Goal: Task Accomplishment & Management: Manage account settings

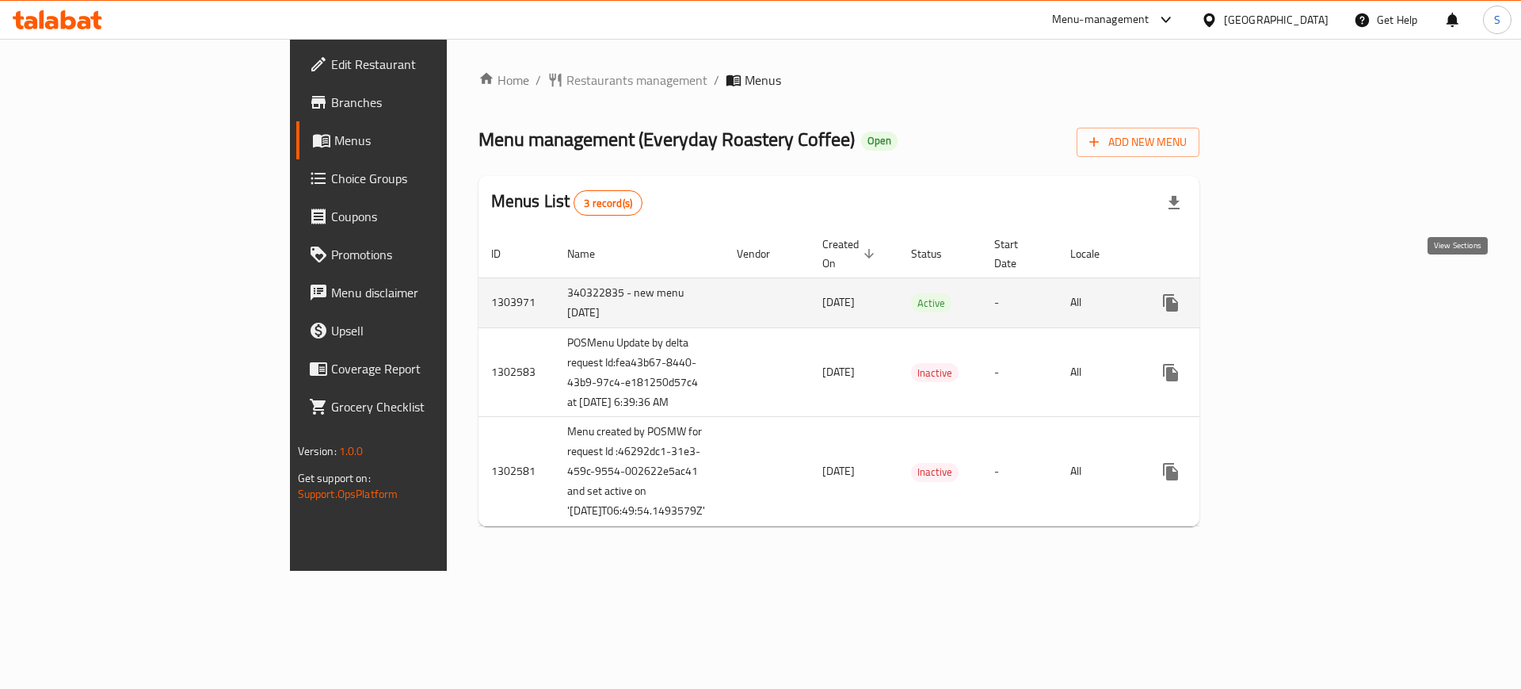
click at [1304, 302] on link "enhanced table" at bounding box center [1285, 303] width 38 height 38
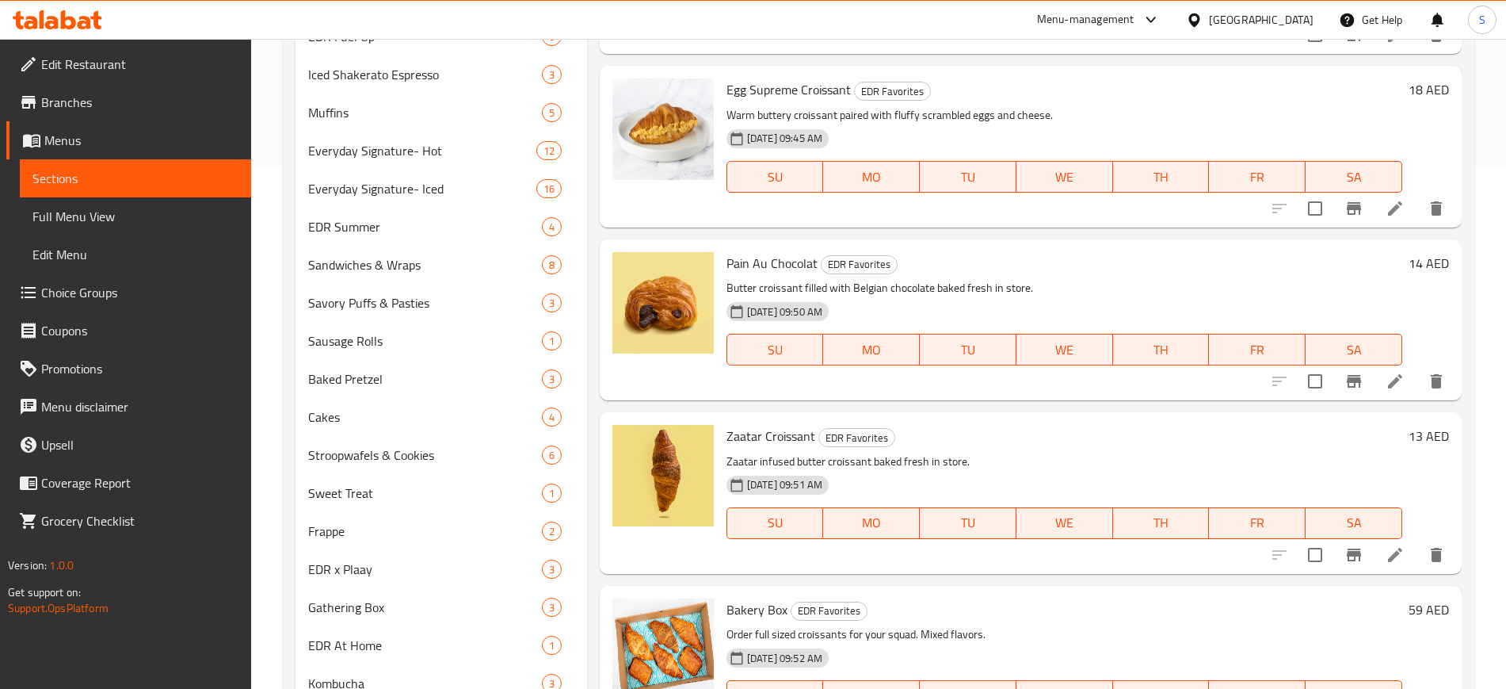
scroll to position [624, 0]
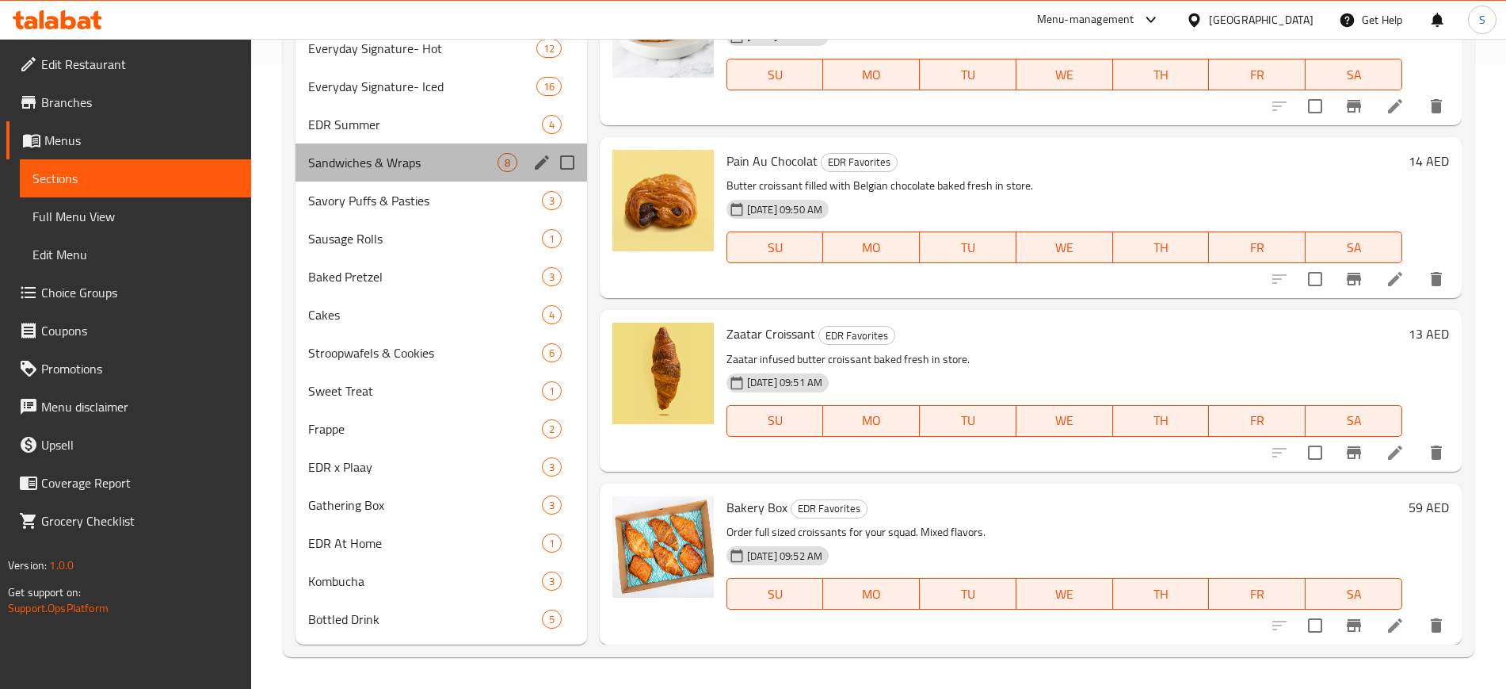
click at [364, 149] on div "Sandwiches & Wraps 8" at bounding box center [442, 162] width 292 height 38
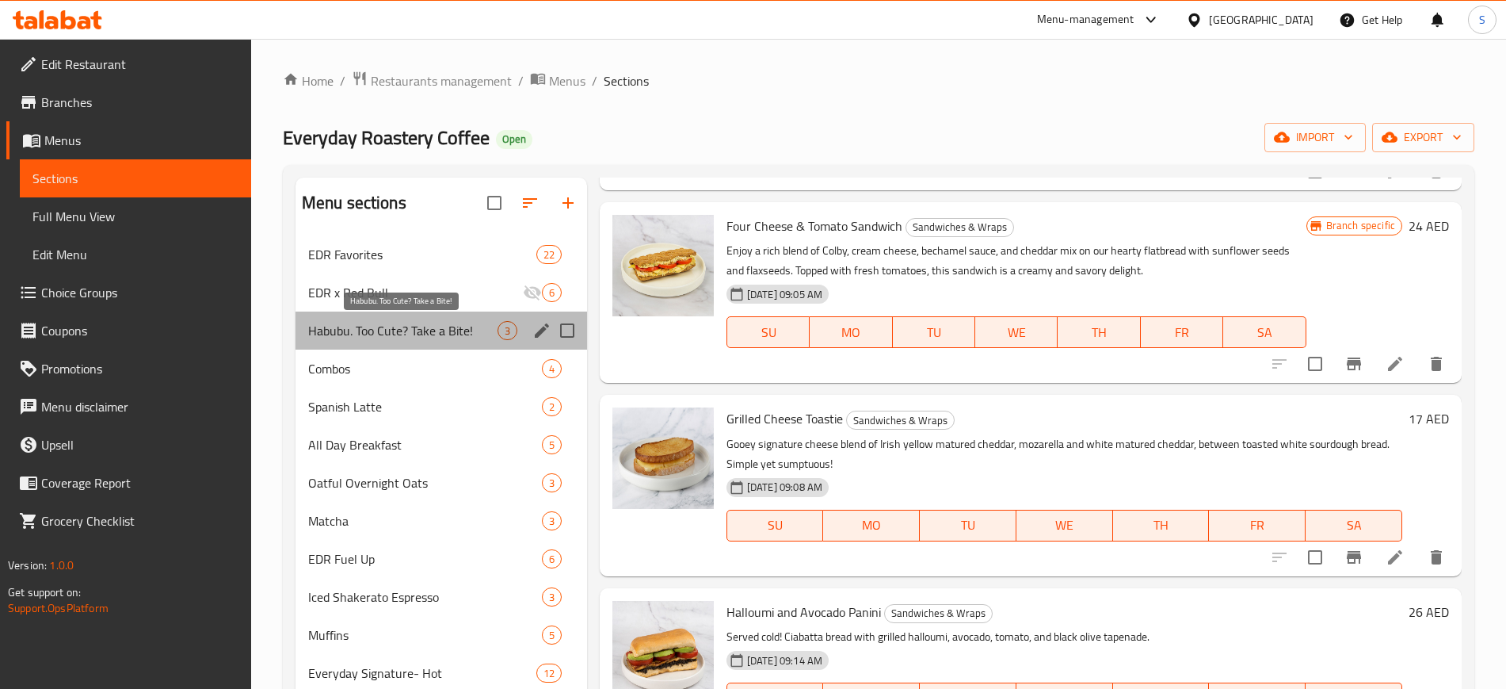
click at [445, 326] on span "Habubu. Too Cute? Take a Bite!" at bounding box center [402, 330] width 189 height 19
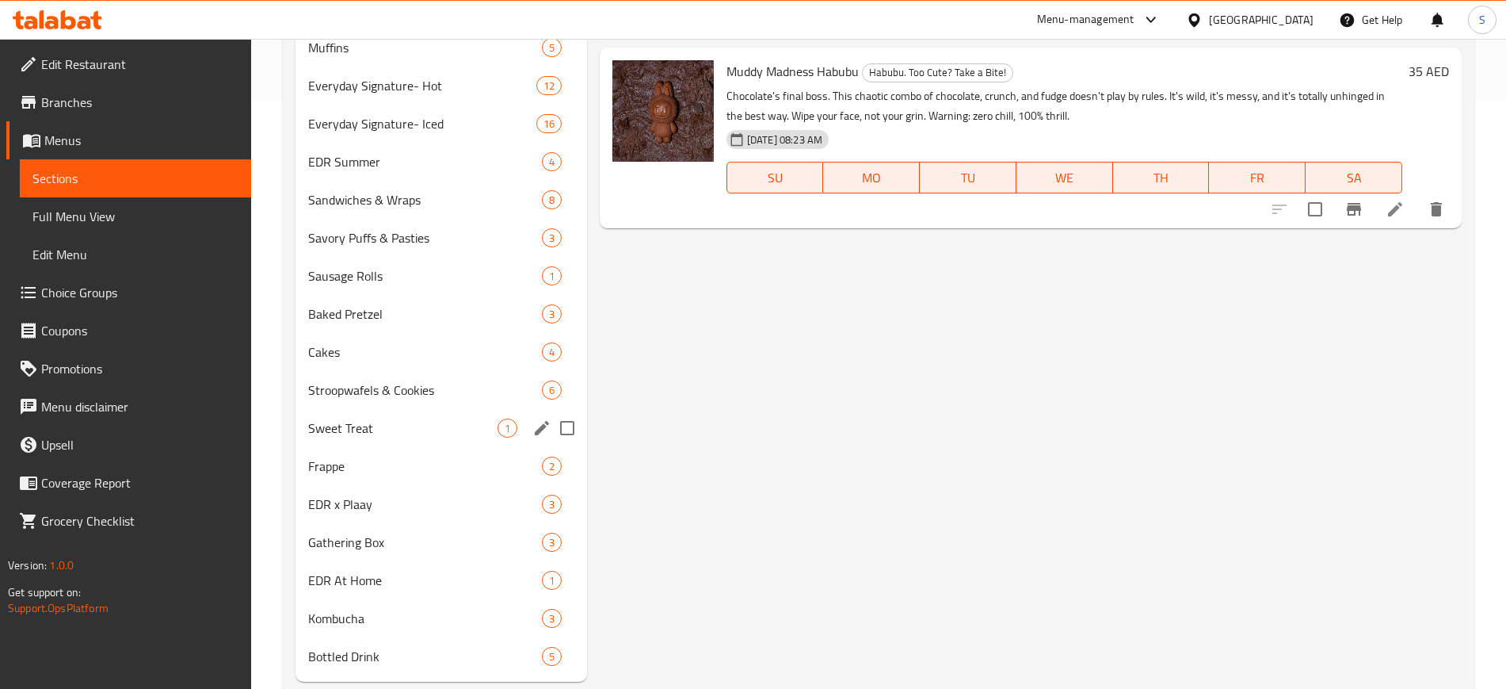
scroll to position [624, 0]
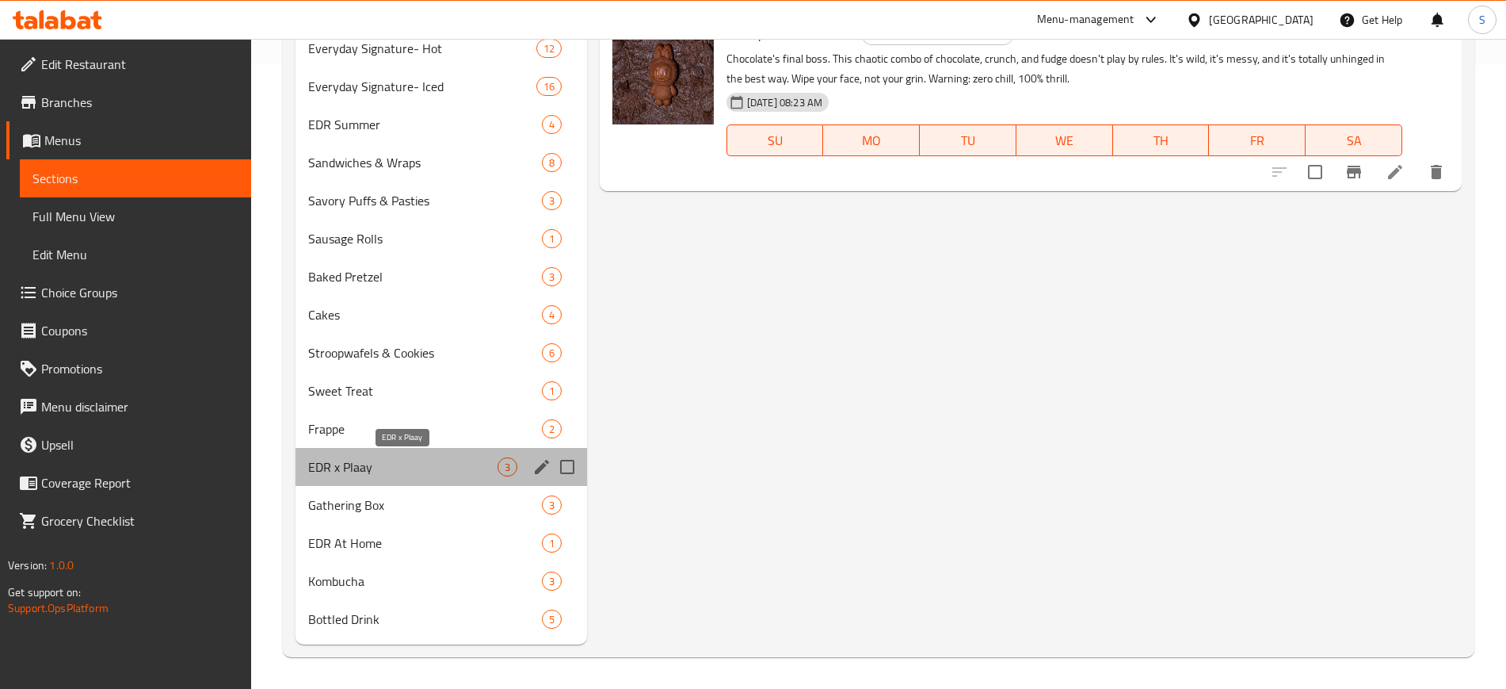
click at [465, 457] on span "EDR x Plaay" at bounding box center [402, 466] width 189 height 19
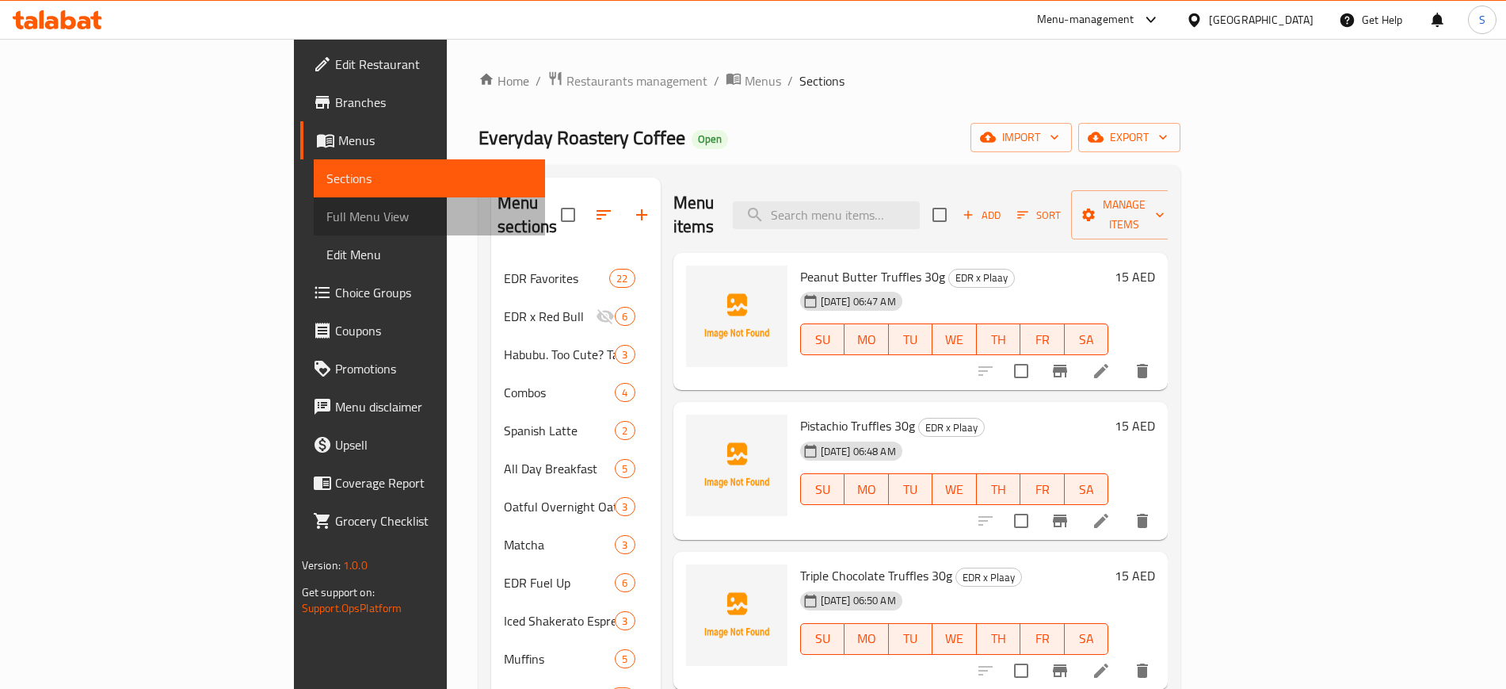
click at [326, 220] on span "Full Menu View" at bounding box center [429, 216] width 206 height 19
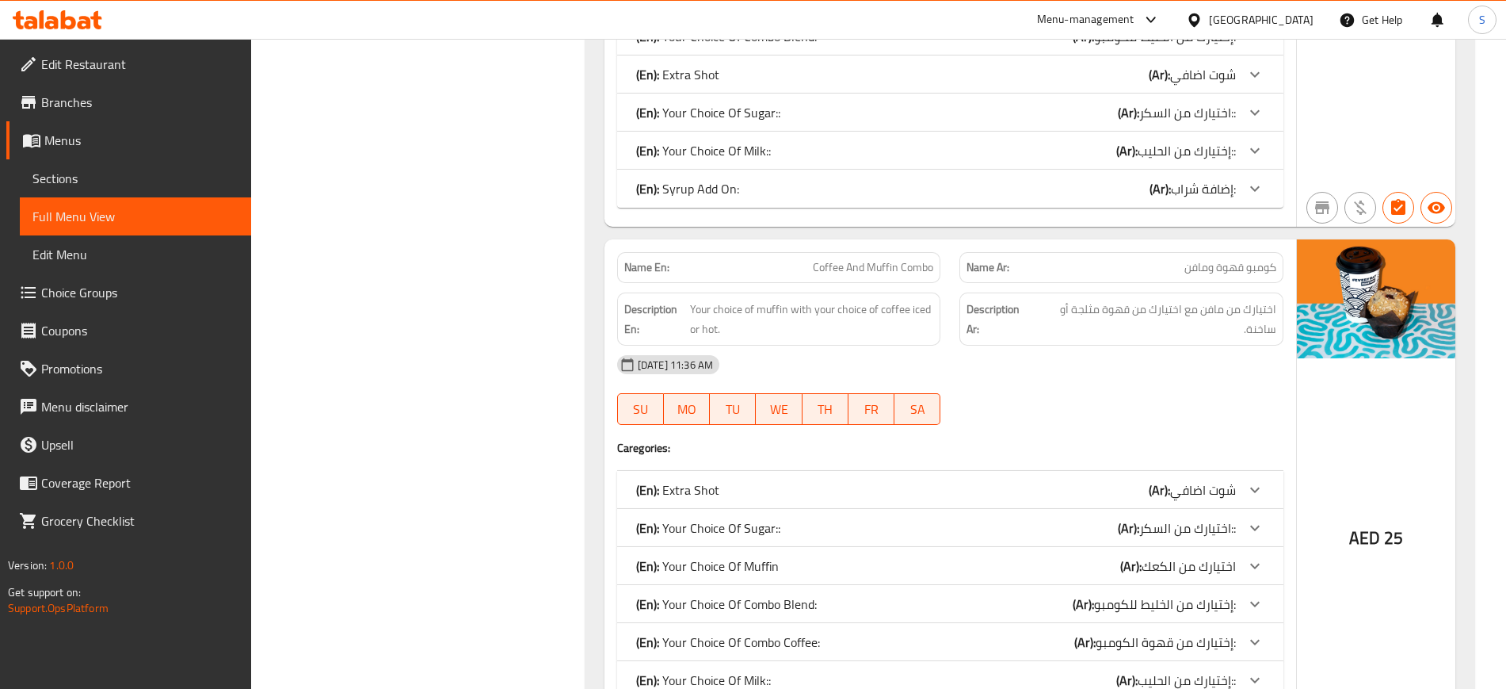
scroll to position [8264, 0]
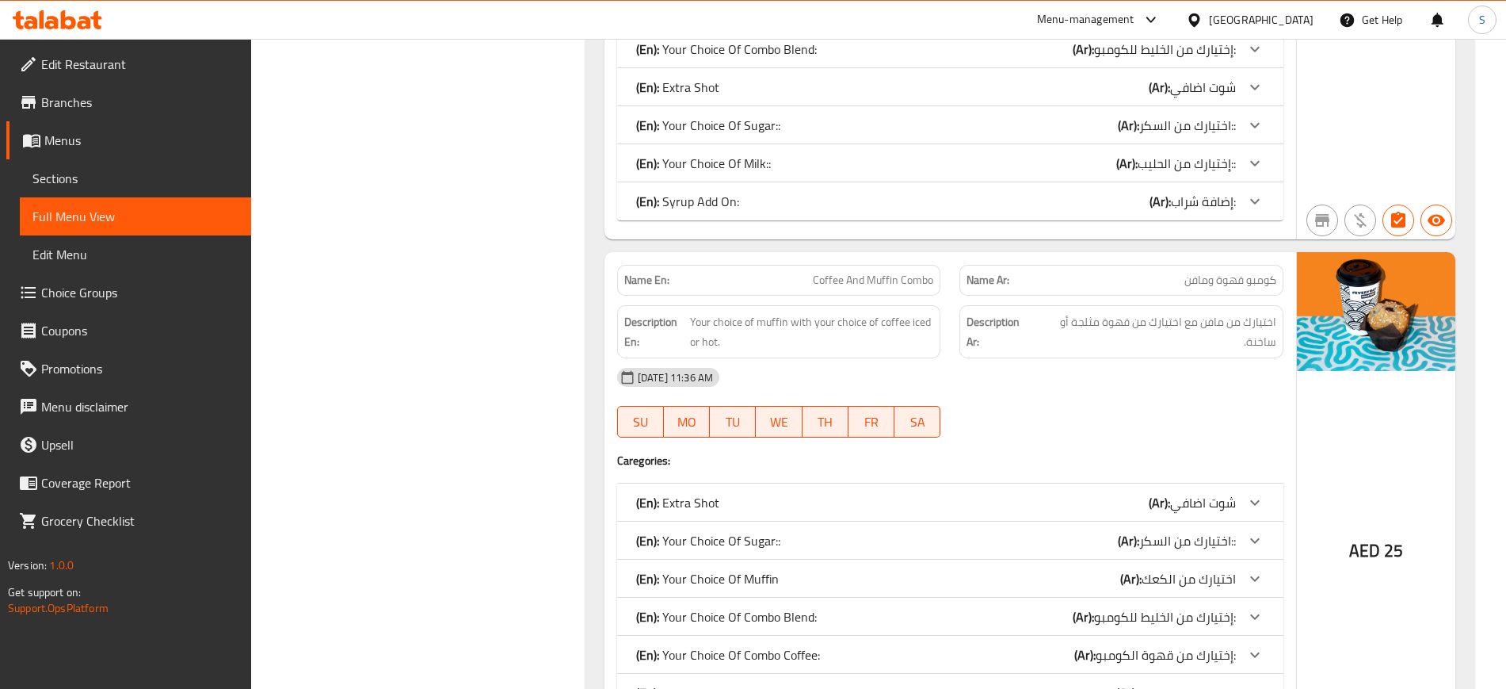
copy span "Coffee And Muffin Combo"
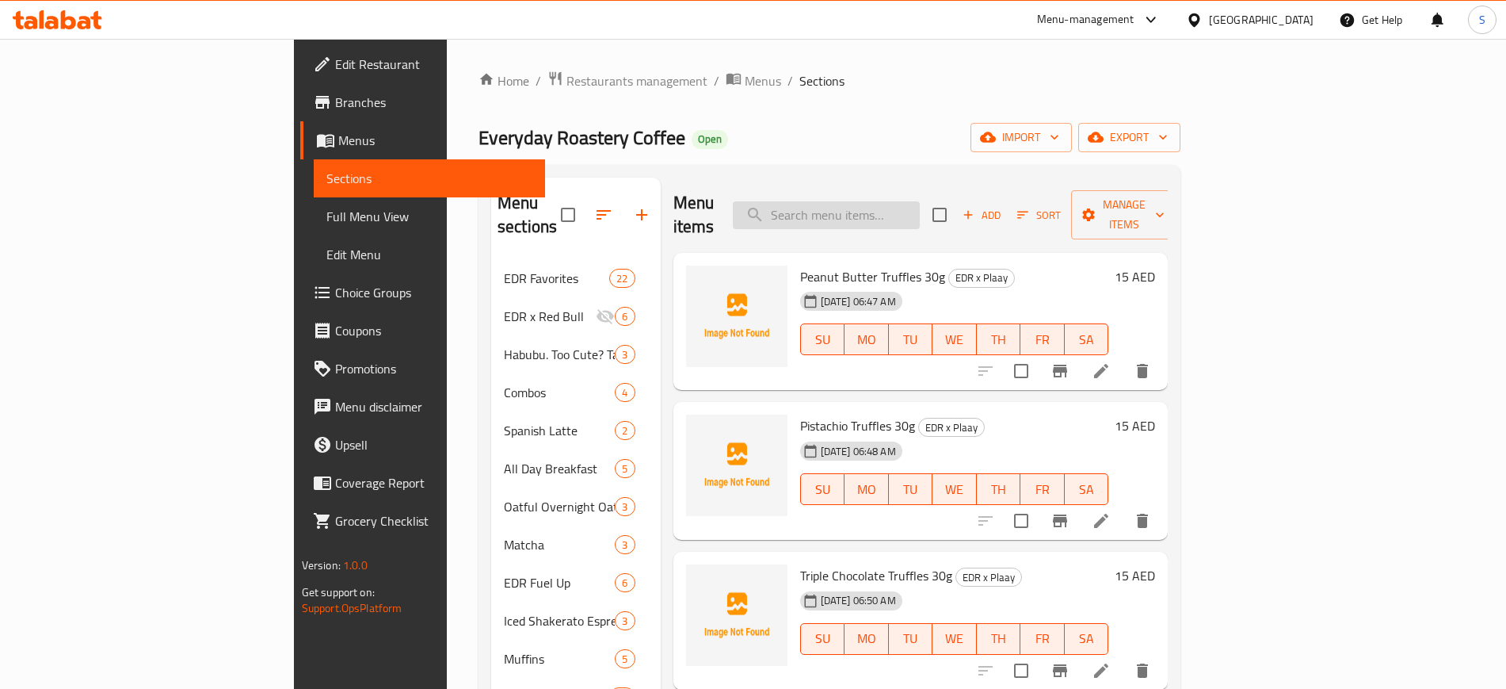
paste input "Coffee And Muffin Combo"
click at [920, 210] on input "Coffee And Muffin Combo" at bounding box center [826, 215] width 187 height 28
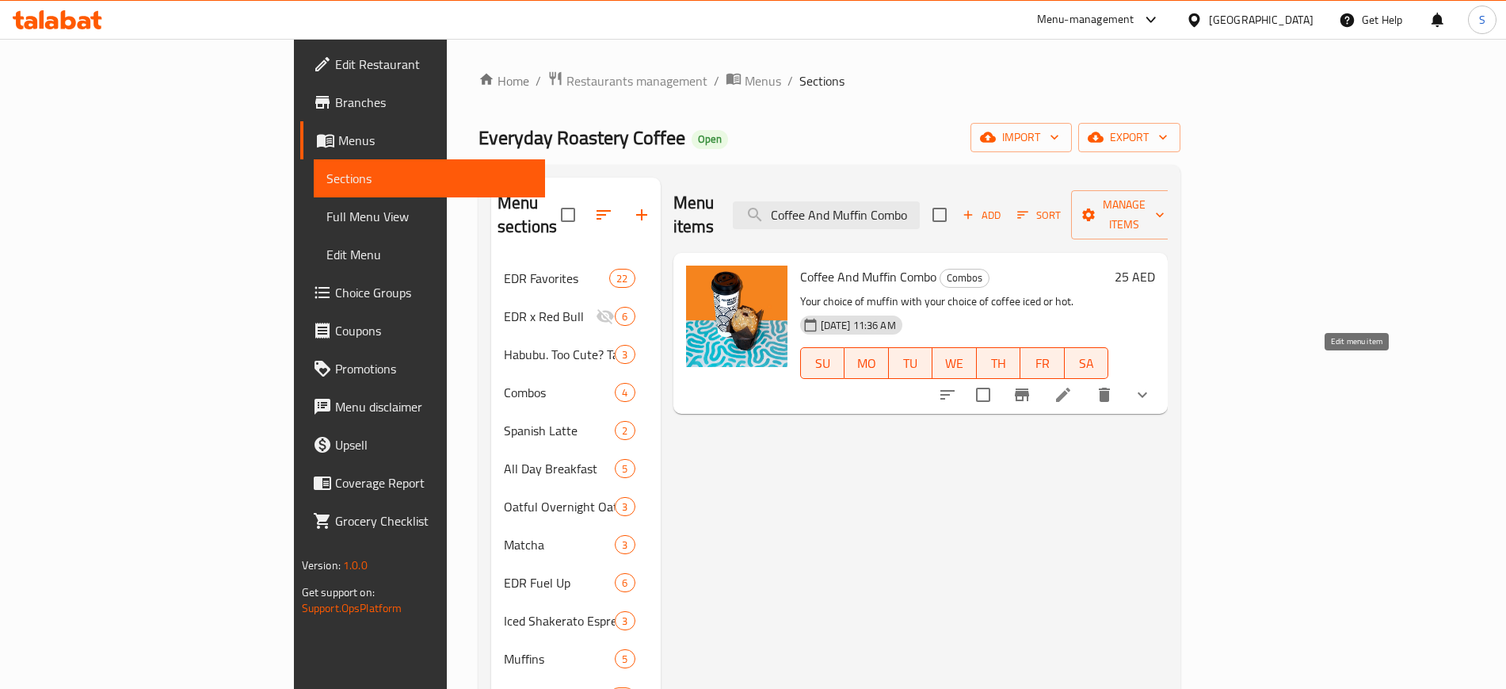
type input "Coffee And Muffin Combo"
click at [1073, 385] on icon at bounding box center [1063, 394] width 19 height 19
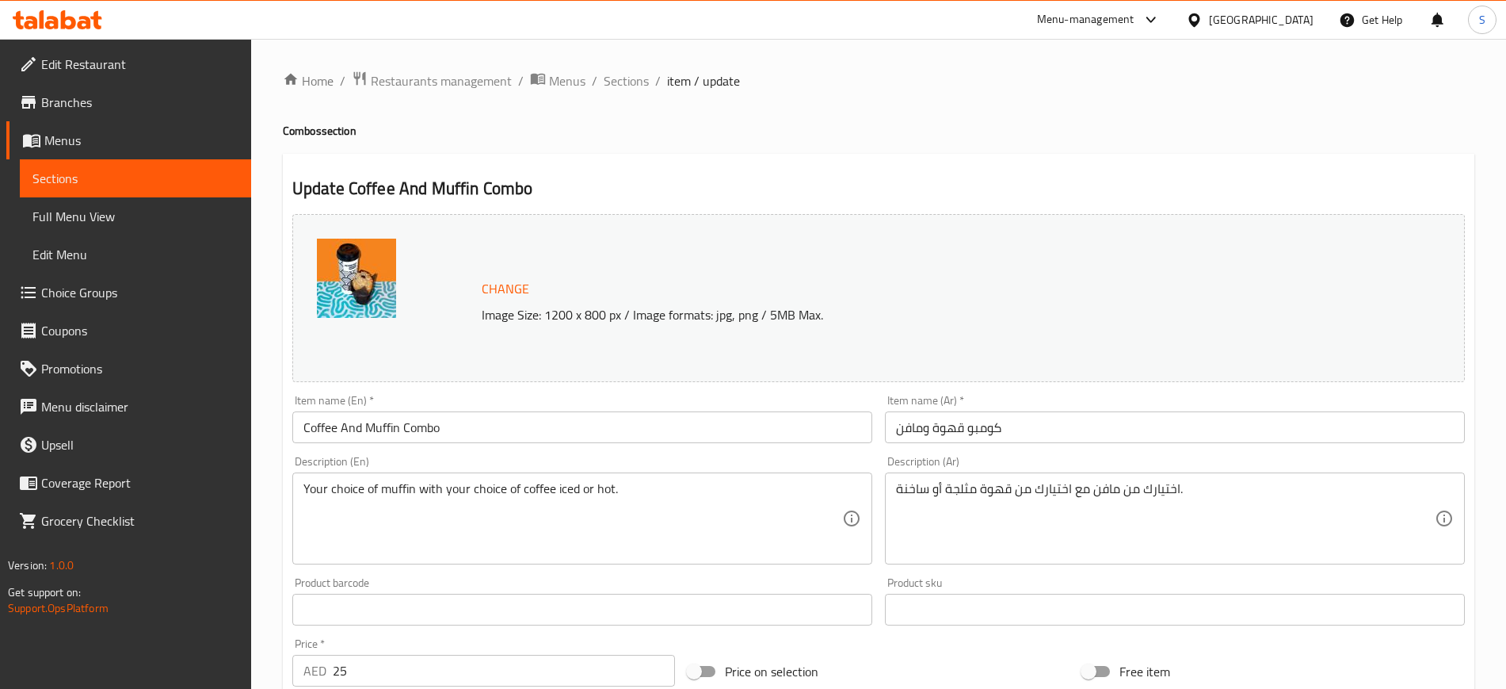
scroll to position [1, 0]
click at [629, 79] on span "Sections" at bounding box center [626, 80] width 45 height 19
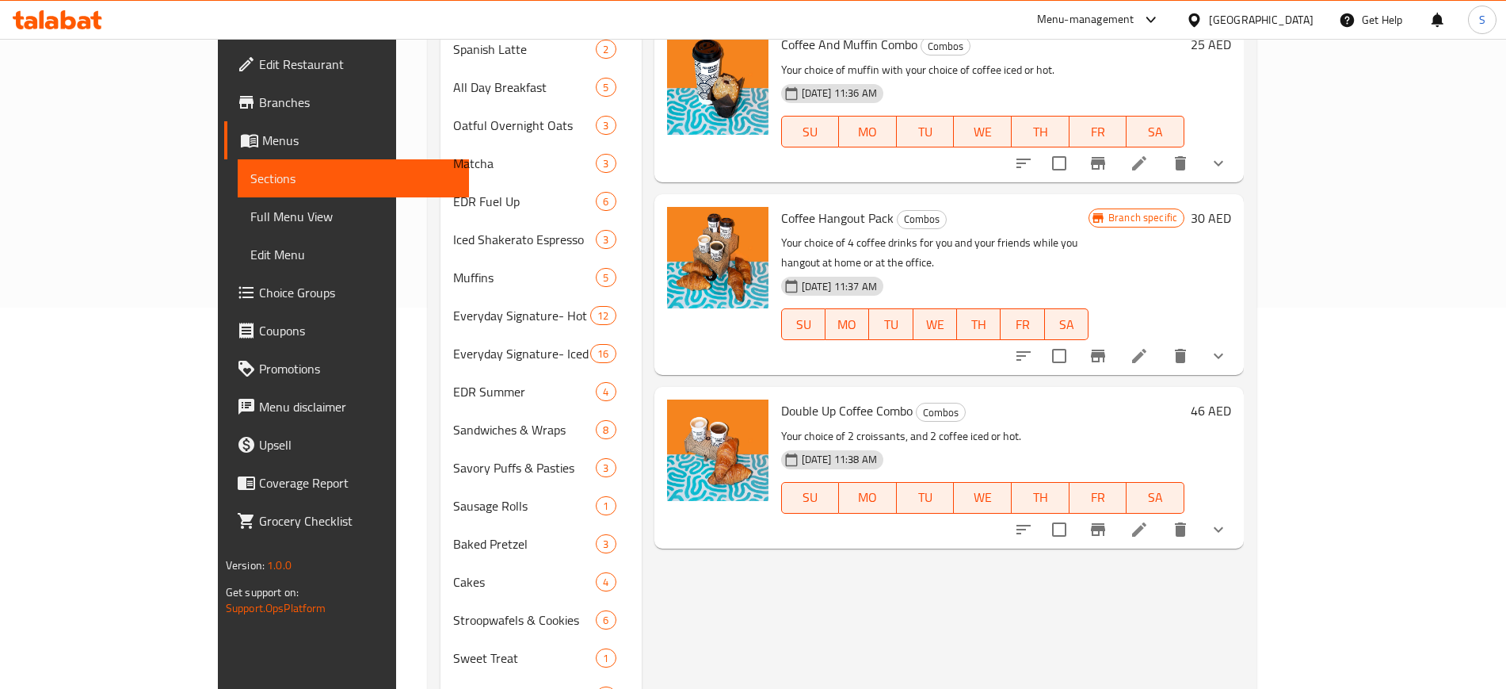
scroll to position [383, 0]
click at [1238, 509] on button "show more" at bounding box center [1219, 528] width 38 height 38
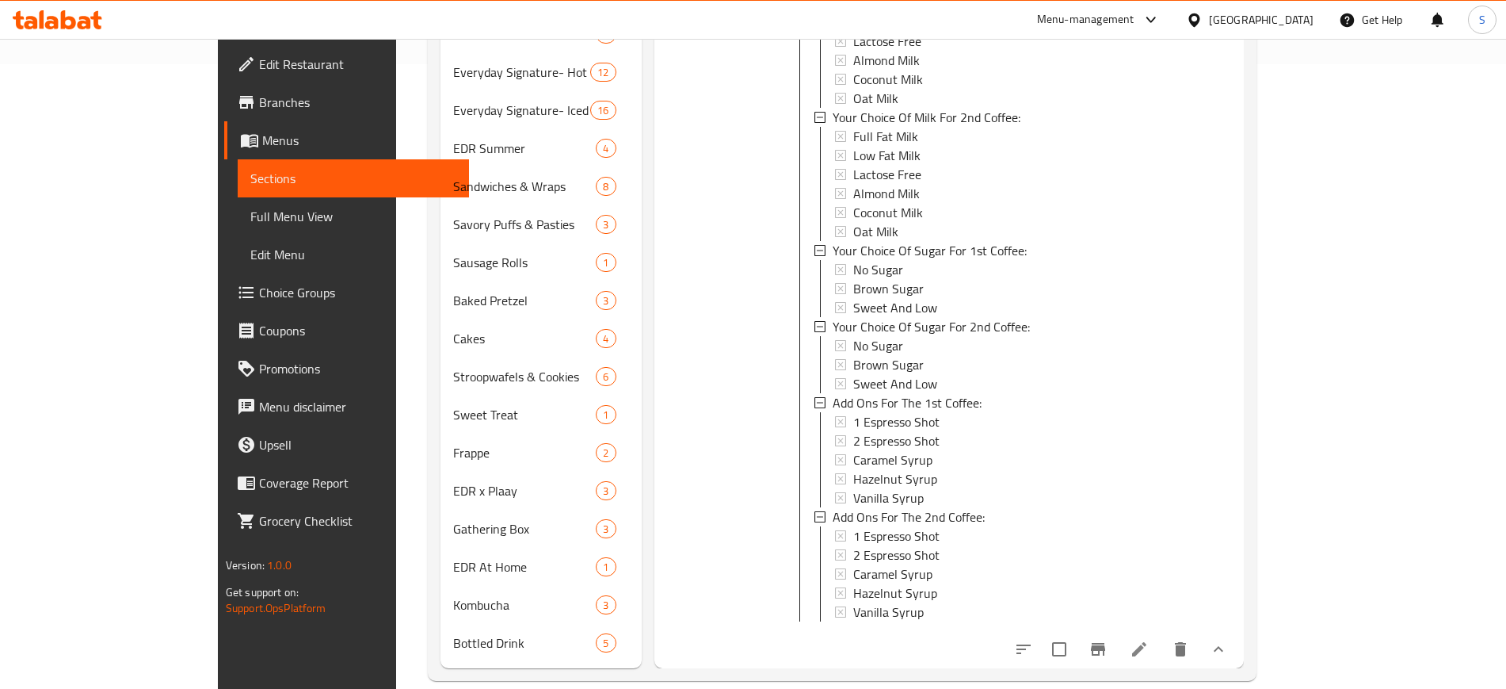
scroll to position [0, 0]
click at [895, 262] on div "No Sugar" at bounding box center [1012, 271] width 319 height 19
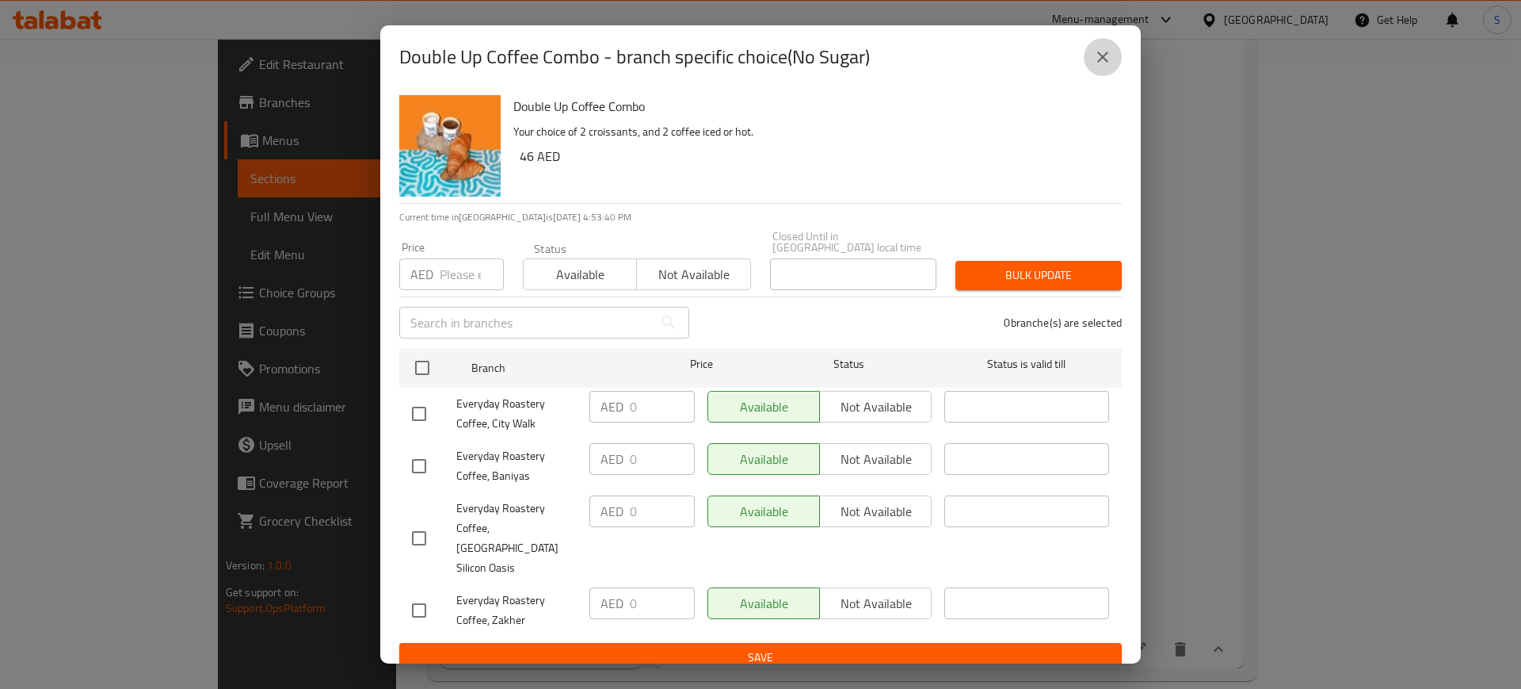
click at [1111, 63] on icon "close" at bounding box center [1103, 57] width 19 height 19
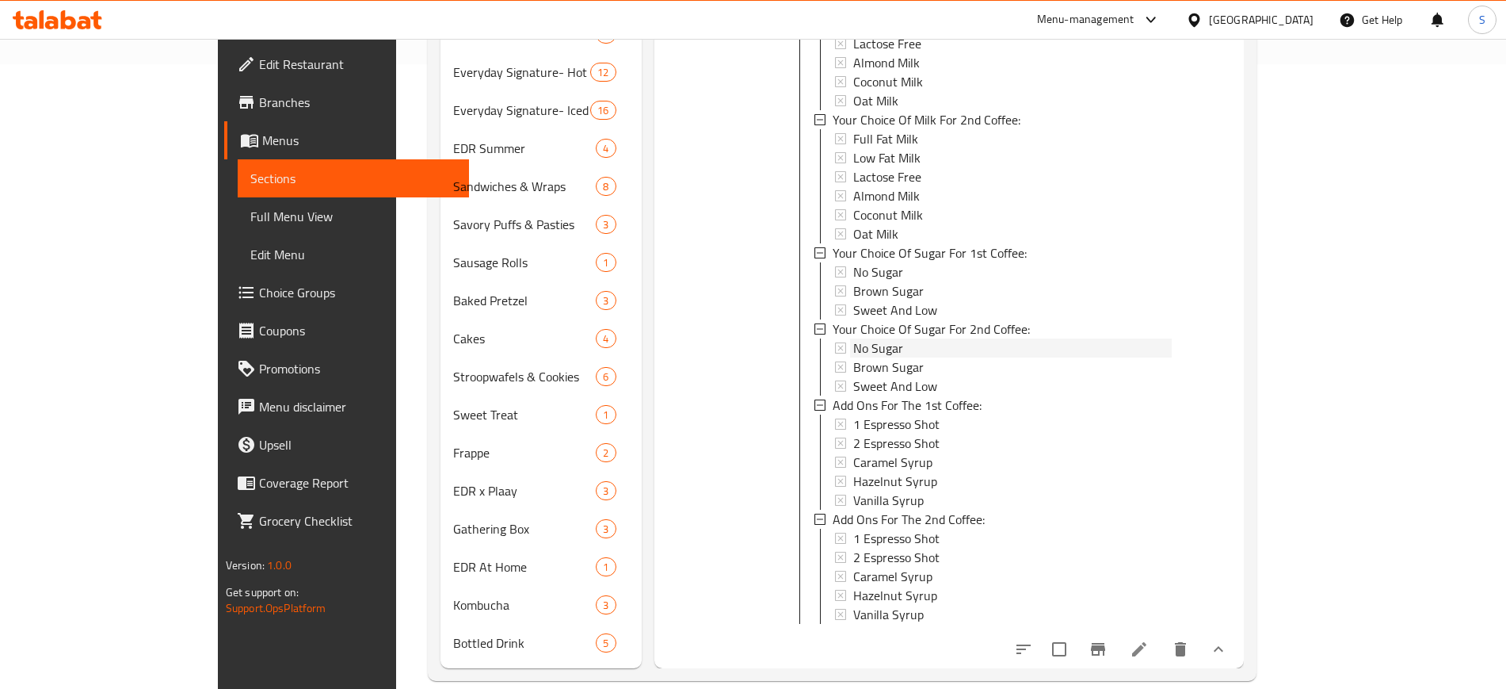
click at [858, 338] on div "No Sugar" at bounding box center [1012, 347] width 319 height 19
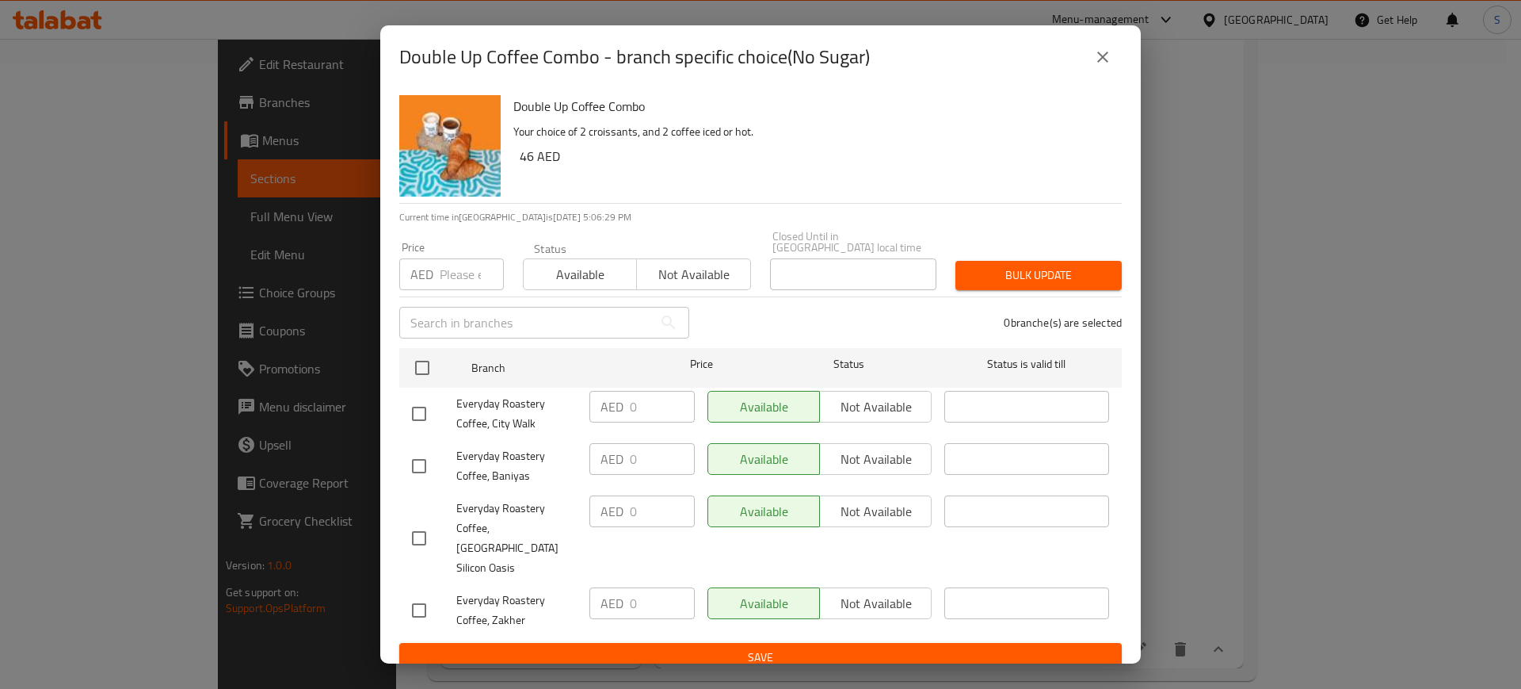
click at [345, 197] on div "Double Up Coffee Combo - branch specific choice(No Sugar) Double Up Coffee Comb…" at bounding box center [760, 344] width 1521 height 689
click at [1098, 67] on icon "close" at bounding box center [1103, 57] width 19 height 19
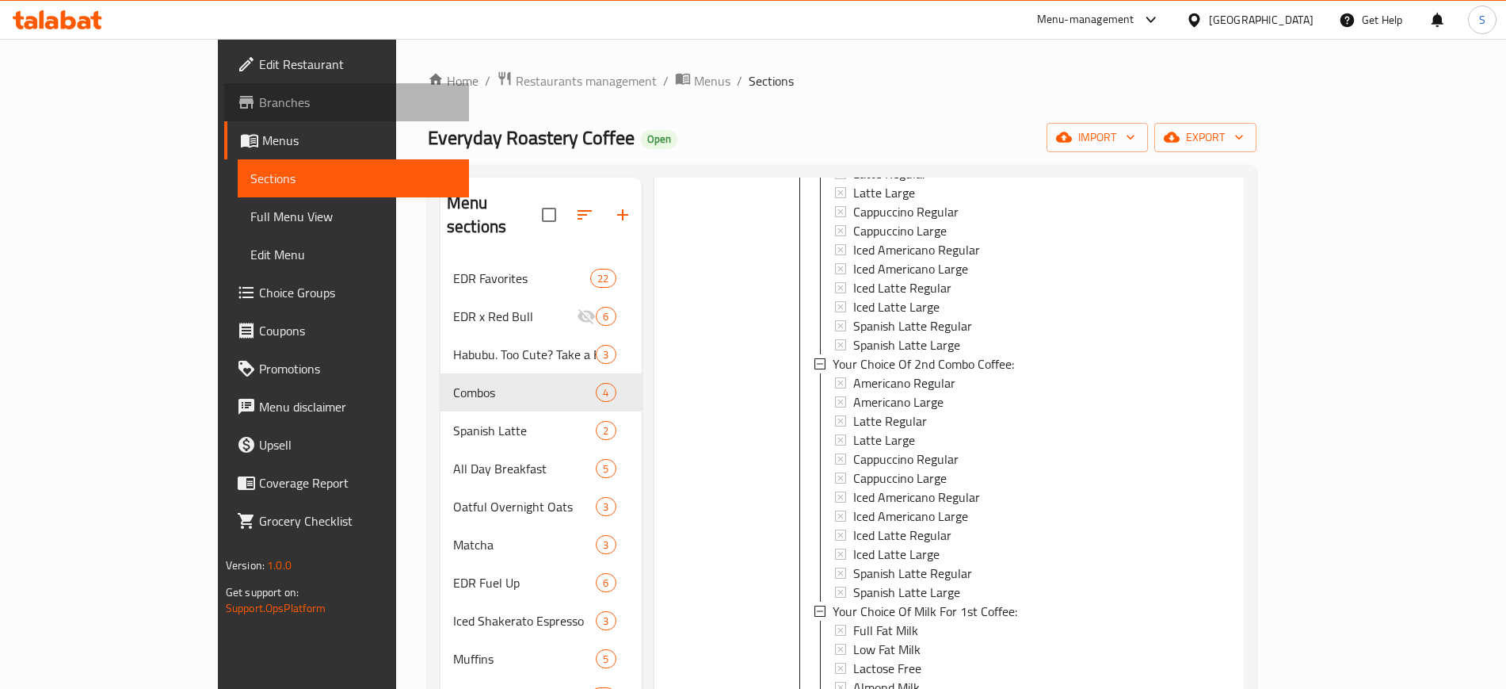
click at [259, 104] on span "Branches" at bounding box center [357, 102] width 197 height 19
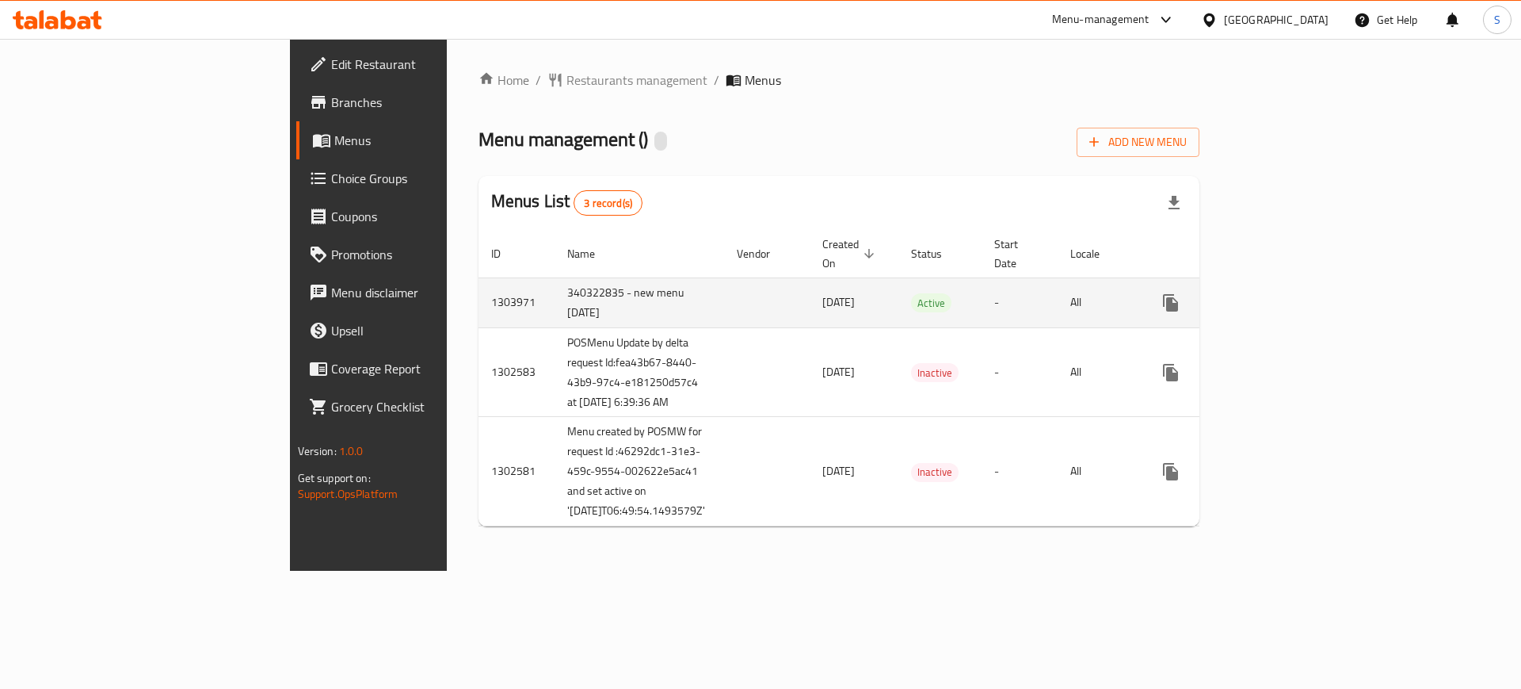
drag, startPoint x: 599, startPoint y: 285, endPoint x: 768, endPoint y: 283, distance: 168.8
click at [810, 283] on td "[DATE]" at bounding box center [854, 302] width 89 height 50
click at [1304, 284] on link "enhanced table" at bounding box center [1285, 303] width 38 height 38
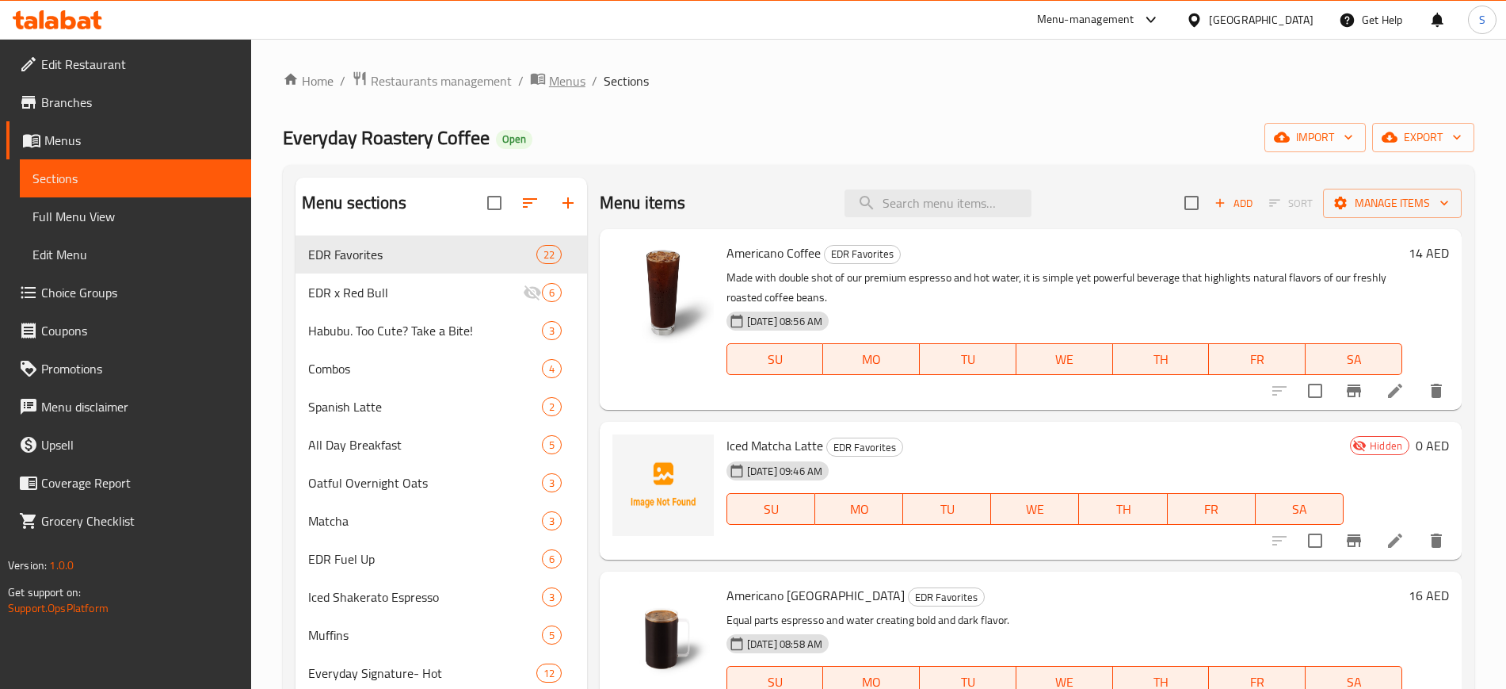
click at [561, 71] on span "Menus" at bounding box center [567, 80] width 36 height 19
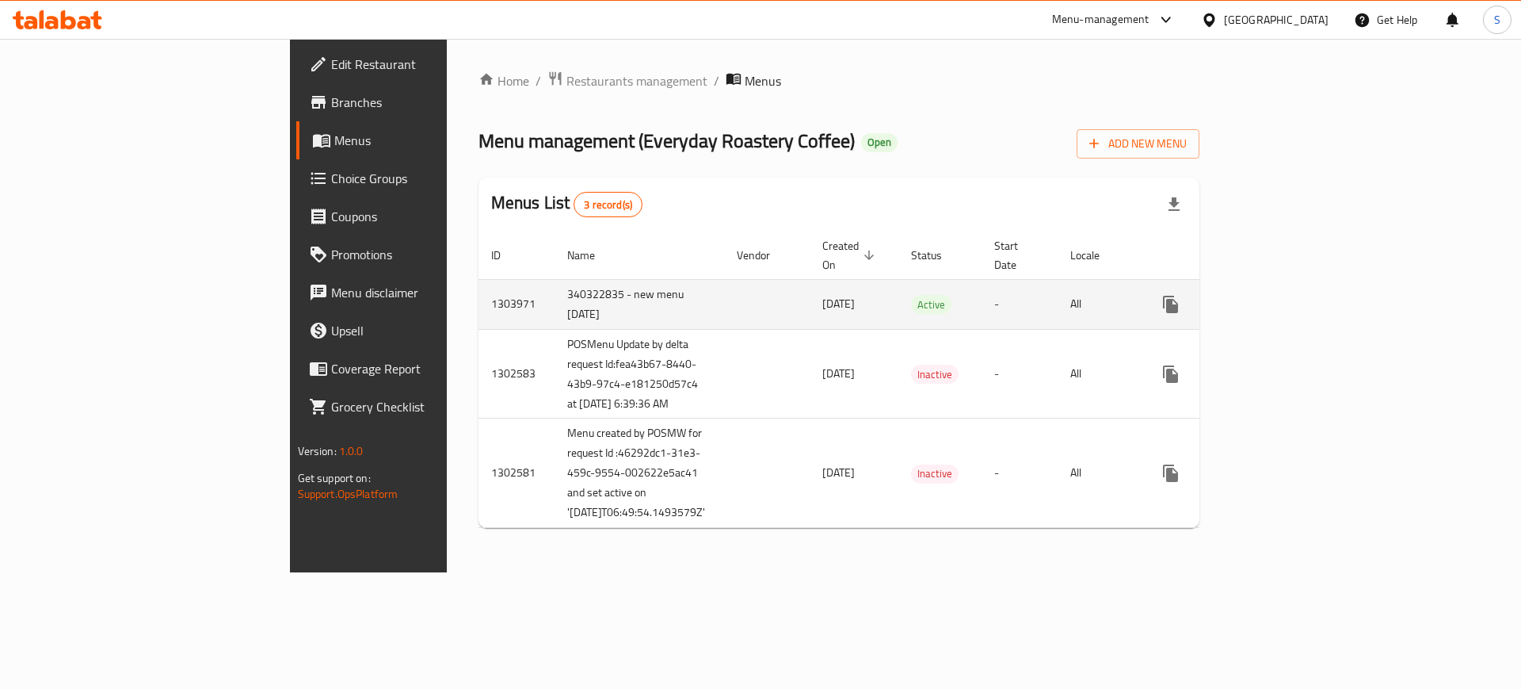
drag, startPoint x: 604, startPoint y: 277, endPoint x: 704, endPoint y: 281, distance: 100.7
click at [810, 281] on td "[DATE]" at bounding box center [854, 304] width 89 height 50
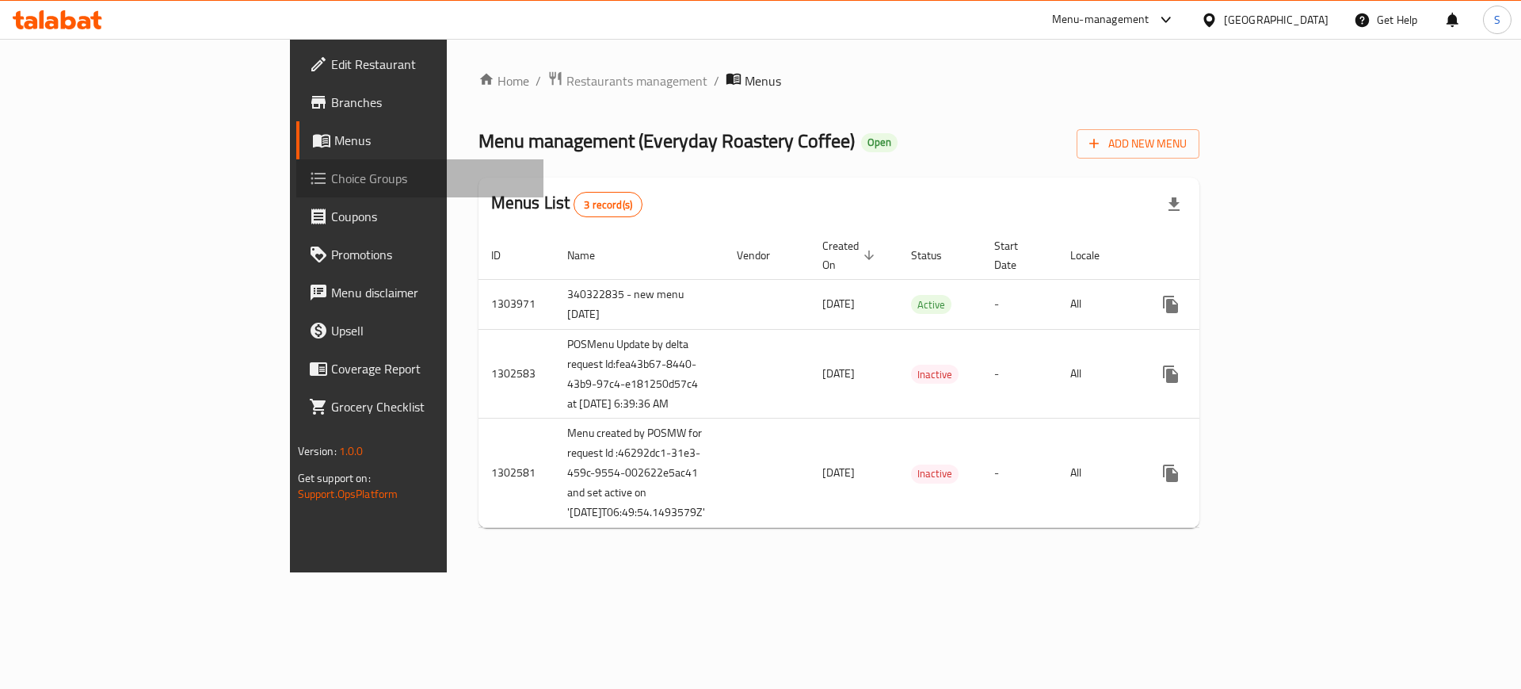
click at [331, 175] on span "Choice Groups" at bounding box center [431, 178] width 200 height 19
